Goal: Task Accomplishment & Management: Use online tool/utility

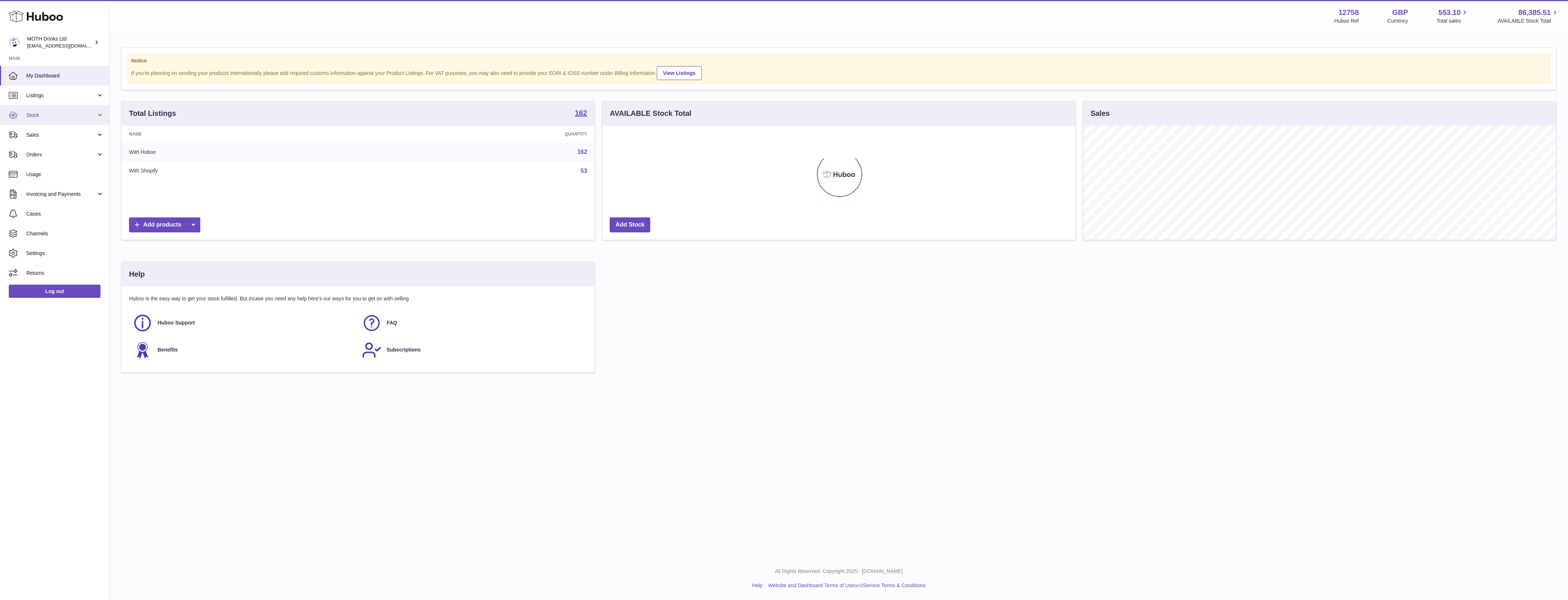
scroll to position [114, 472]
click at [65, 134] on span "Sales" at bounding box center [61, 134] width 70 height 7
click at [70, 174] on span "Add Manual Order" at bounding box center [65, 171] width 77 height 7
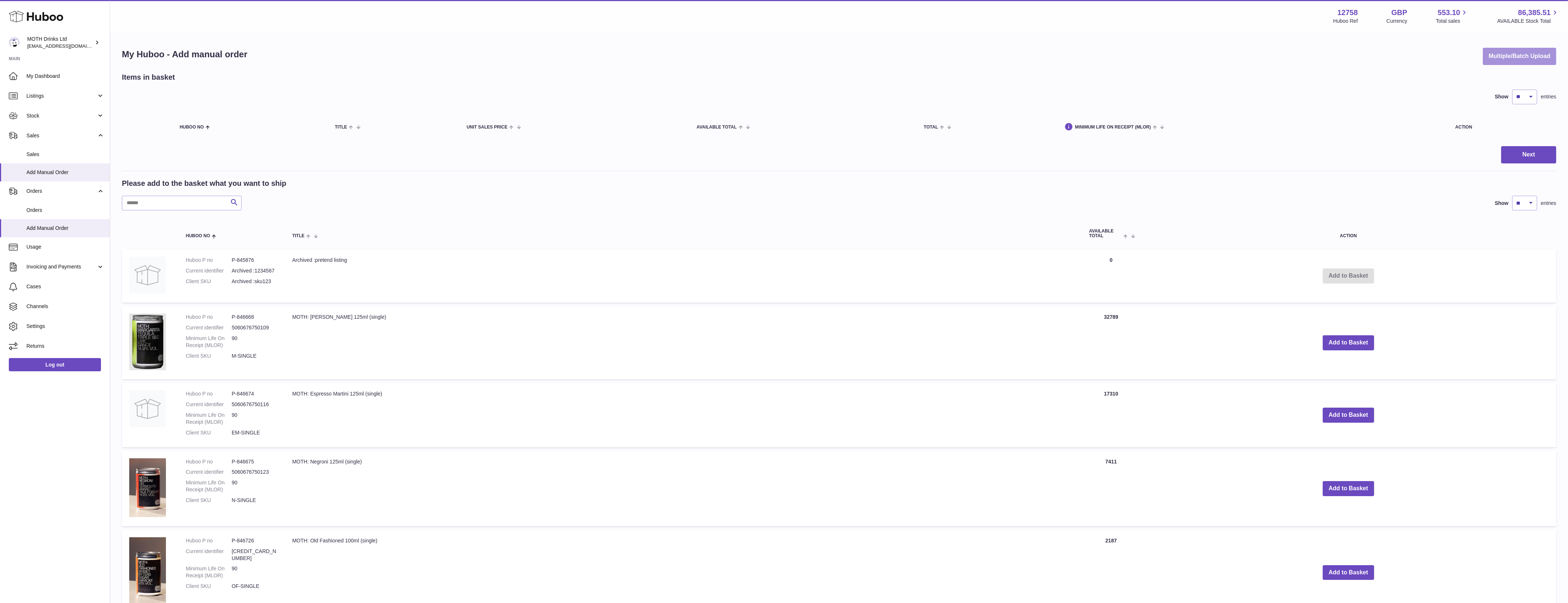
click at [1497, 59] on button "Multiple/Batch Upload" at bounding box center [1519, 56] width 73 height 17
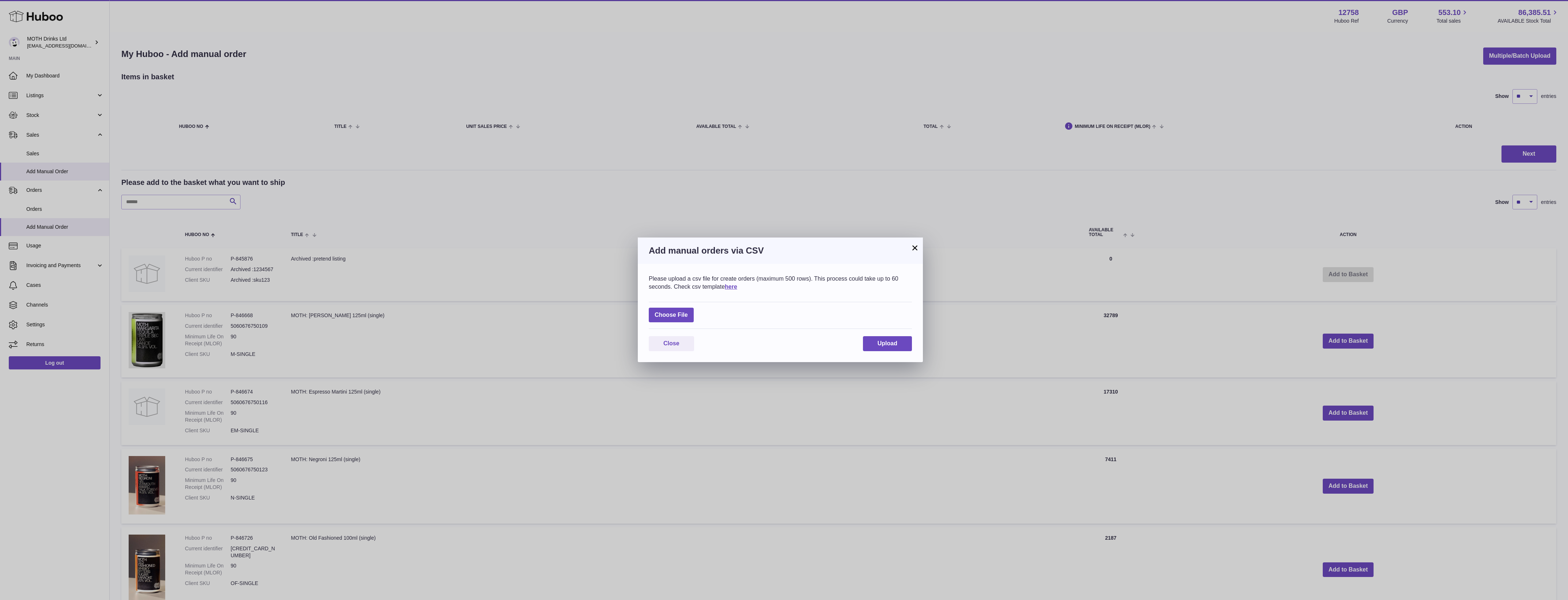
click at [722, 308] on div "Choose File" at bounding box center [780, 315] width 263 height 27
click at [683, 315] on label at bounding box center [671, 315] width 45 height 15
click at [688, 312] on input "file" at bounding box center [688, 312] width 1 height 1
type input "**********"
click at [891, 343] on button "Upload" at bounding box center [887, 348] width 49 height 15
